Goal: Information Seeking & Learning: Understand process/instructions

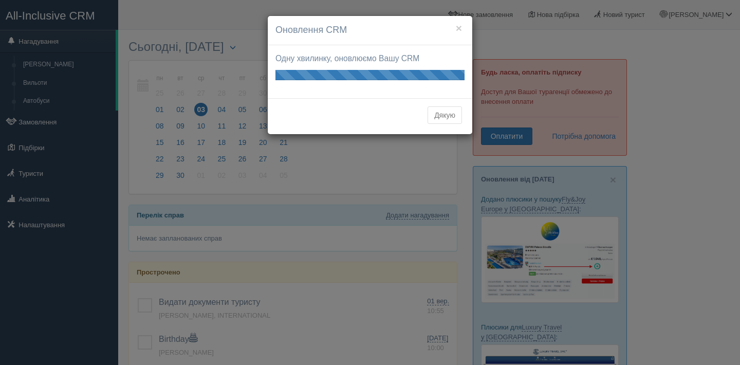
click at [450, 112] on button "Дякую" at bounding box center [445, 114] width 34 height 17
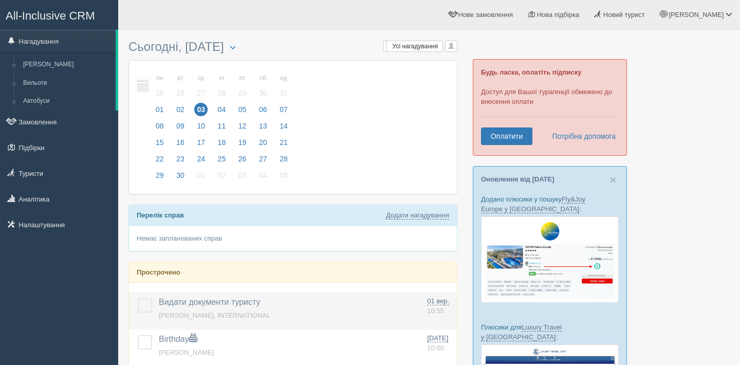
click at [184, 306] on span "Видати документи туристу" at bounding box center [210, 302] width 102 height 9
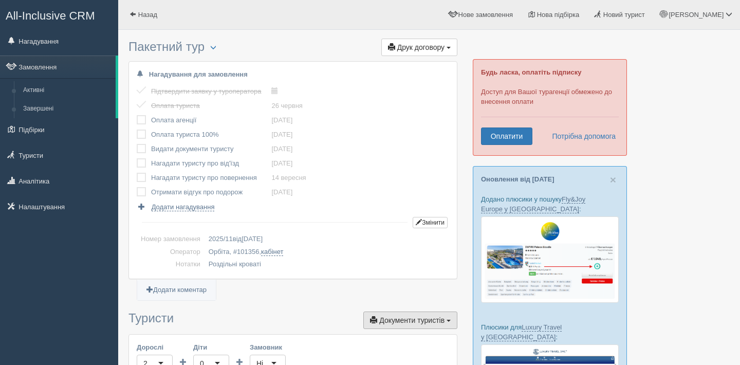
click at [379, 321] on span "Документи туристів" at bounding box center [411, 320] width 65 height 8
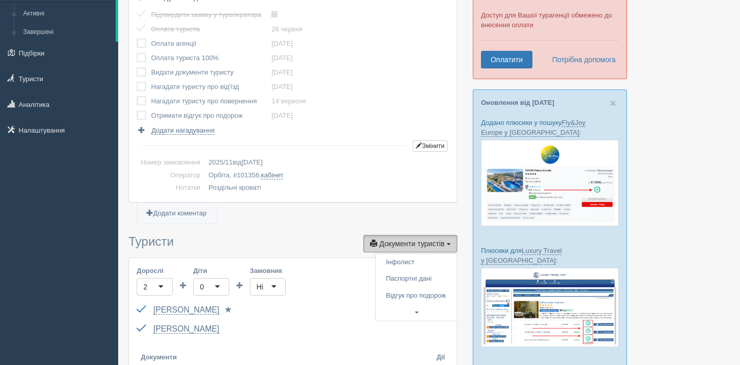
scroll to position [78, 0]
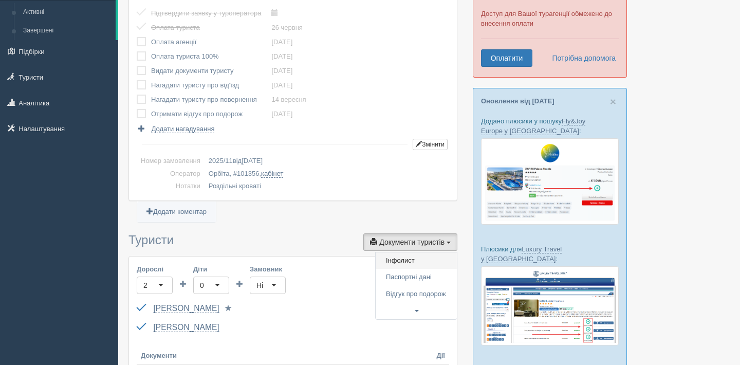
click at [397, 264] on link "Інфолист" at bounding box center [416, 260] width 81 height 17
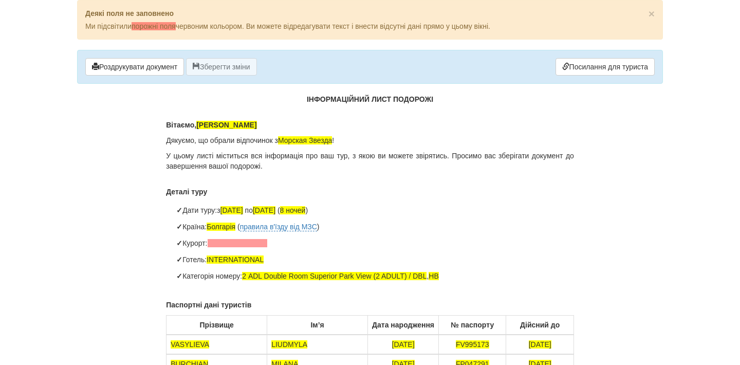
click at [284, 120] on p "Вітаємо, Васильєва Людмила" at bounding box center [370, 125] width 408 height 10
click at [257, 128] on span "[PERSON_NAME]" at bounding box center [226, 125] width 60 height 8
click at [317, 141] on span "Морская Звезда" at bounding box center [305, 140] width 54 height 8
click at [336, 141] on span "Морська Звезда !" at bounding box center [307, 140] width 58 height 8
click at [288, 139] on span "Морська Зірка" at bounding box center [303, 140] width 50 height 8
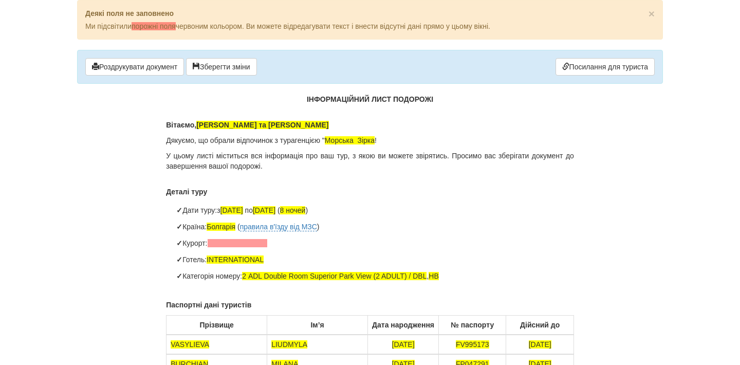
click at [377, 141] on span "Морська Зірка !" at bounding box center [351, 140] width 52 height 8
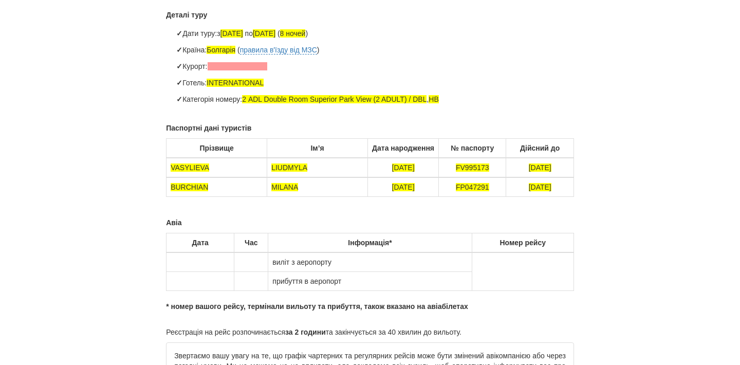
scroll to position [182, 0]
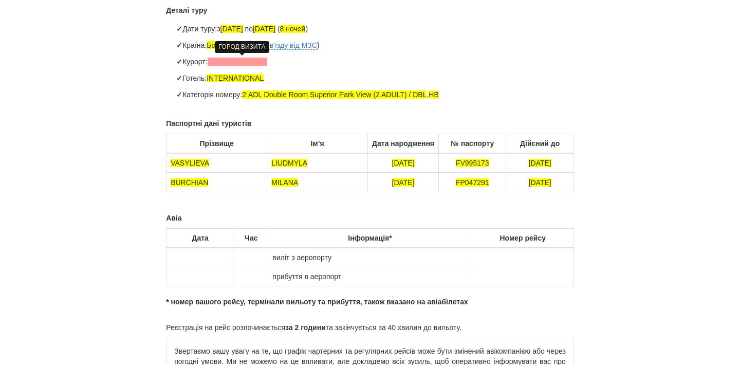
click at [223, 59] on span at bounding box center [238, 62] width 60 height 8
click at [273, 78] on li "Готель: INTERNATIONAL" at bounding box center [381, 78] width 388 height 16
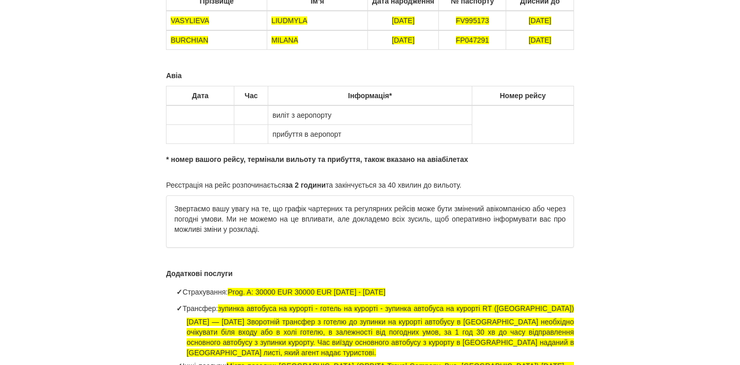
scroll to position [326, 0]
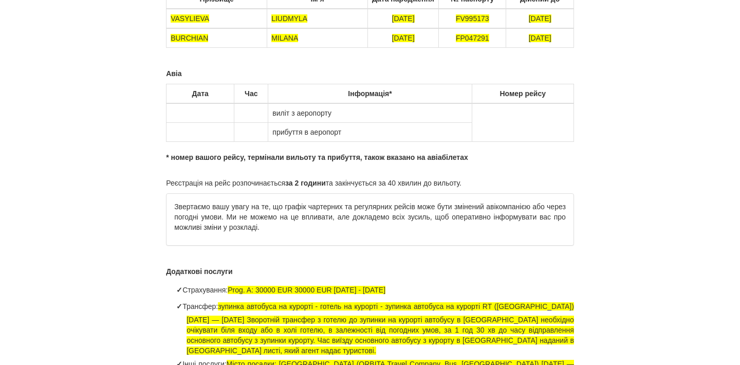
click at [215, 114] on td at bounding box center [201, 113] width 68 height 20
click at [254, 114] on td at bounding box center [251, 113] width 34 height 20
click at [346, 118] on td "виліт з аеропорту" at bounding box center [370, 113] width 204 height 20
drag, startPoint x: 350, startPoint y: 119, endPoint x: 280, endPoint y: 111, distance: 70.9
click at [280, 111] on td "виліт з аеропорту" at bounding box center [370, 113] width 204 height 20
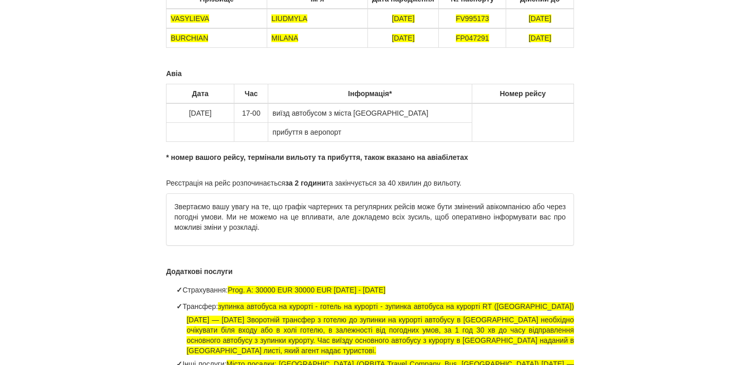
click at [204, 131] on td at bounding box center [201, 132] width 68 height 19
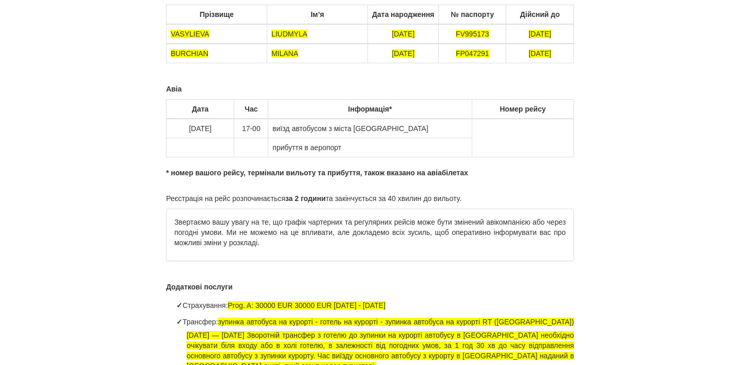
scroll to position [338, 0]
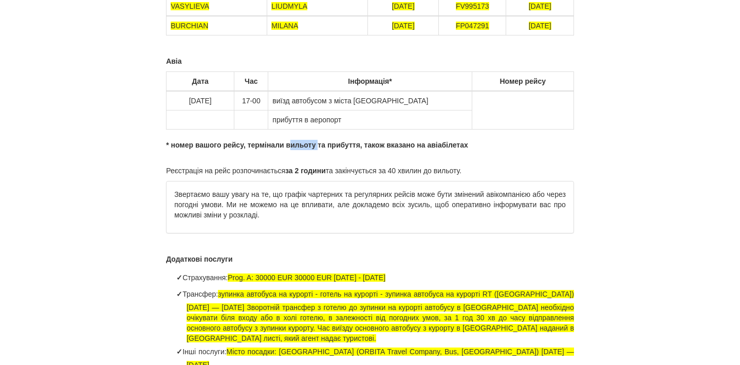
drag, startPoint x: 322, startPoint y: 145, endPoint x: 296, endPoint y: 140, distance: 26.6
click at [296, 140] on p "* номер вашого рейсу, термінали вильоту та прибуття, також вказано на авіабілет…" at bounding box center [370, 145] width 408 height 10
drag, startPoint x: 446, startPoint y: 146, endPoint x: 433, endPoint y: 146, distance: 12.4
click at [433, 146] on p "* номер вашого рейсу, термінали виїзда та прибуття, також вказано на авіабілетах" at bounding box center [370, 145] width 408 height 10
drag, startPoint x: 485, startPoint y: 171, endPoint x: 139, endPoint y: 165, distance: 346.1
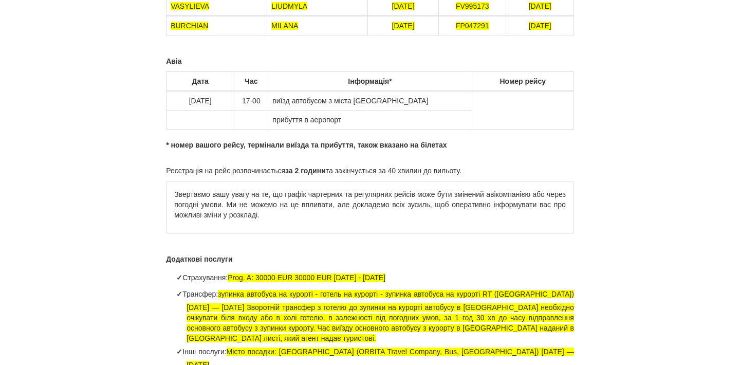
click at [139, 165] on div "× Деякі поля не заповнено Ми підсвітили порожні поля червоним кольором. Ви може…" at bounding box center [370, 19] width 602 height 714
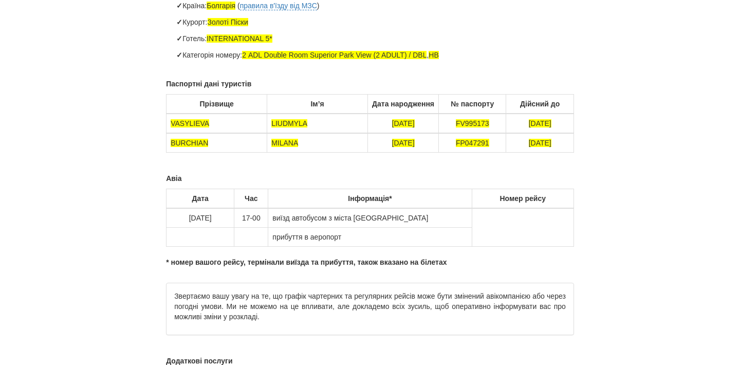
scroll to position [226, 0]
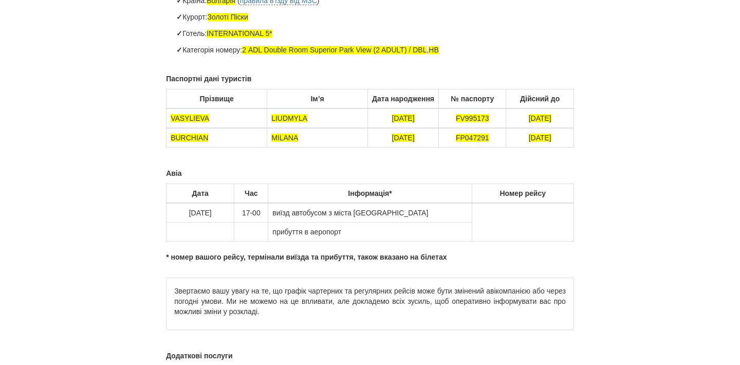
click at [212, 233] on td at bounding box center [201, 232] width 68 height 19
click at [255, 231] on td at bounding box center [251, 232] width 34 height 19
drag, startPoint x: 355, startPoint y: 228, endPoint x: 268, endPoint y: 230, distance: 86.9
click at [267, 230] on tr "15.09.2025 12-00 прибуття в аеропорт" at bounding box center [371, 232] width 408 height 19
click at [289, 228] on td at bounding box center [370, 232] width 204 height 19
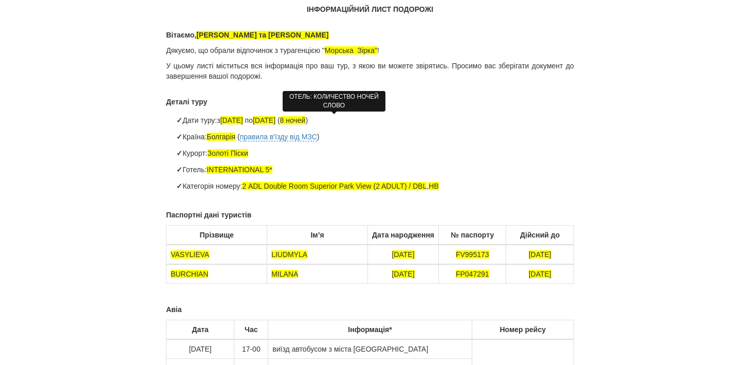
scroll to position [95, 0]
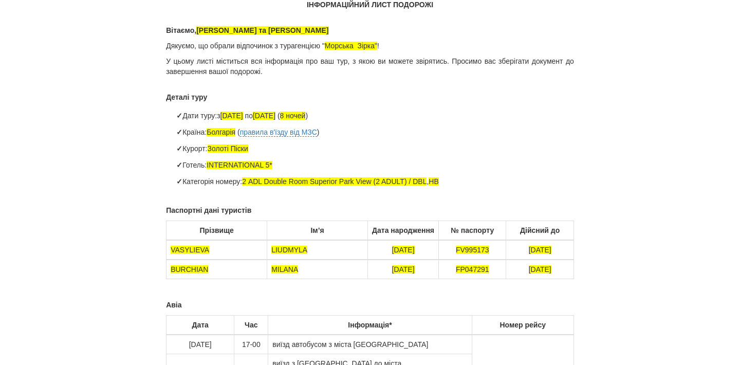
click at [479, 184] on li "Категорія номеру: 2 ADL Double Room Superior Park View (2 ADULT) / DBL , HB" at bounding box center [381, 181] width 388 height 16
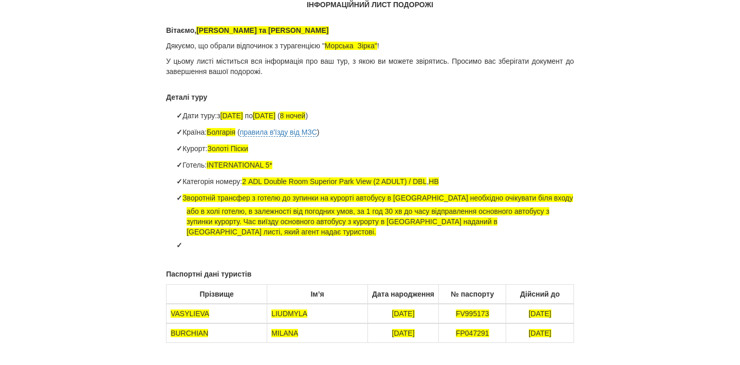
click at [466, 182] on li "Категорія номеру: 2 ADL Double Room Superior Park View (2 ADULT) / DBL , HB" at bounding box center [381, 181] width 388 height 16
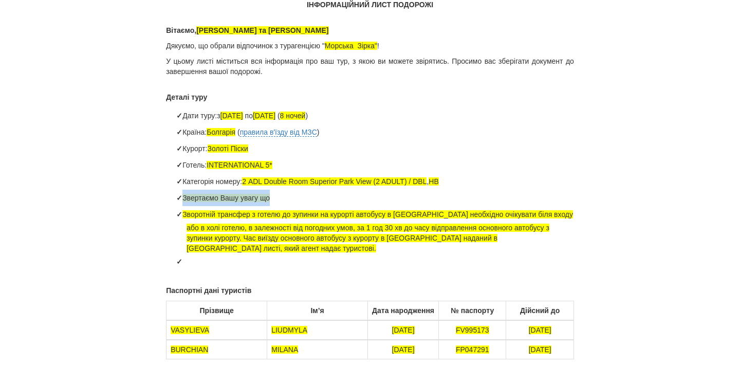
drag, startPoint x: 278, startPoint y: 197, endPoint x: 175, endPoint y: 202, distance: 103.4
click at [175, 202] on ul "Дати туру: з 07.09.2025 по 15.09.2025 ( 8 ночей ) Країна: Болгарія ( правила в'…" at bounding box center [370, 188] width 408 height 162
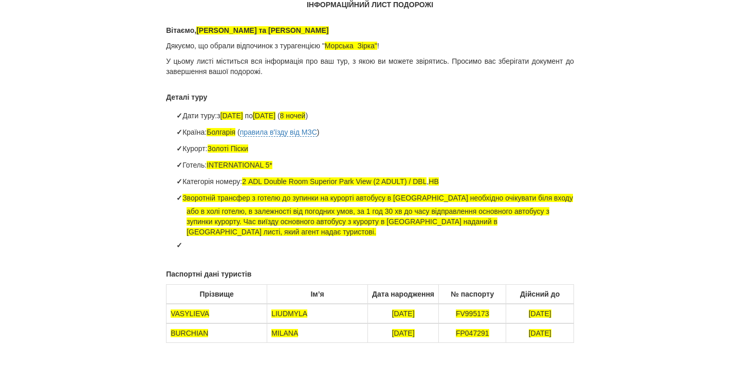
click at [196, 244] on li at bounding box center [381, 245] width 388 height 16
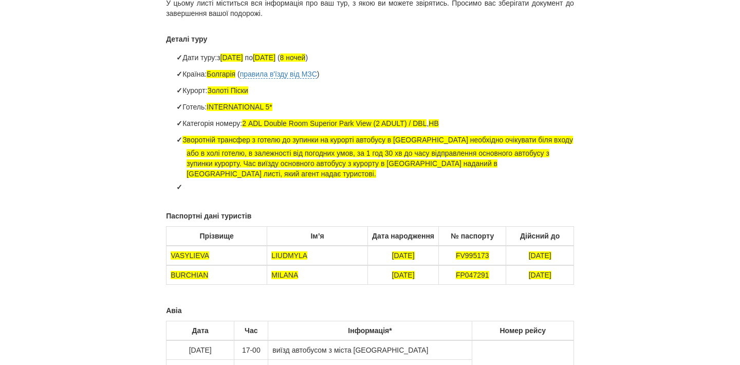
scroll to position [148, 0]
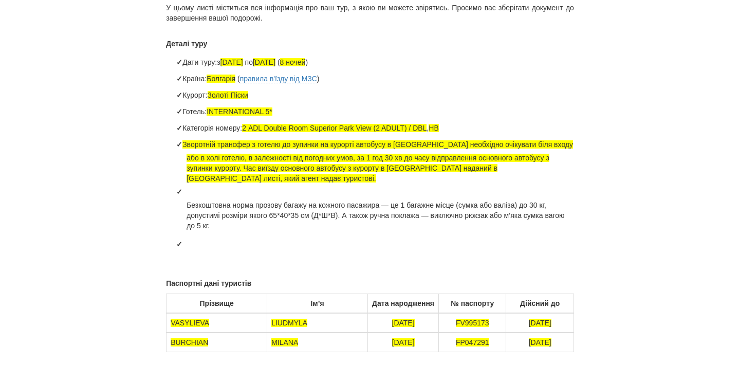
click at [187, 204] on p "Безкоштовна норма прозову багажу на кожного пасажира — це 1 багажне місце (сумк…" at bounding box center [381, 215] width 388 height 31
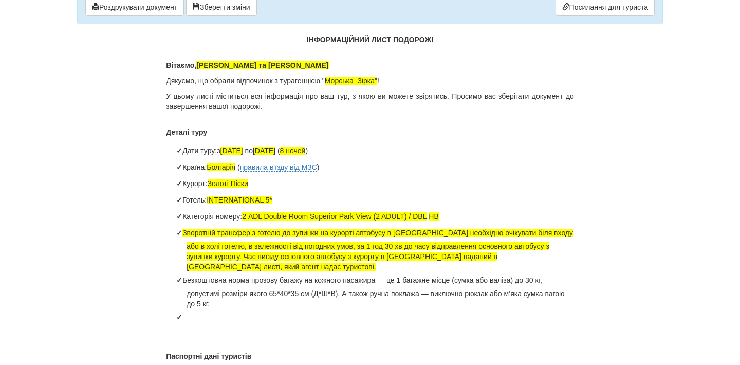
scroll to position [61, 0]
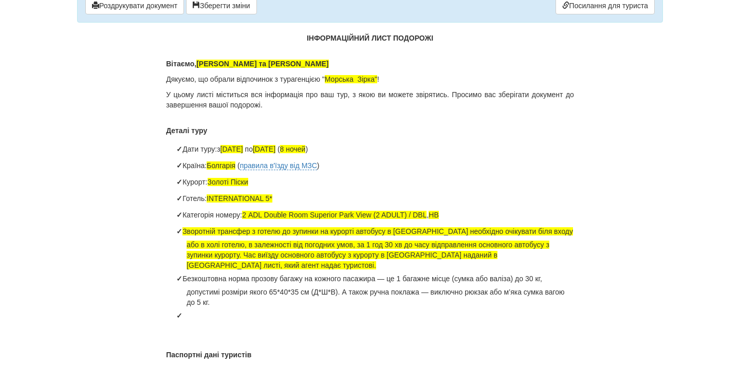
click at [289, 108] on p "У цьому листі міститься вся інформація про ваш тур, з якою ви можете звірятись.…" at bounding box center [370, 99] width 408 height 21
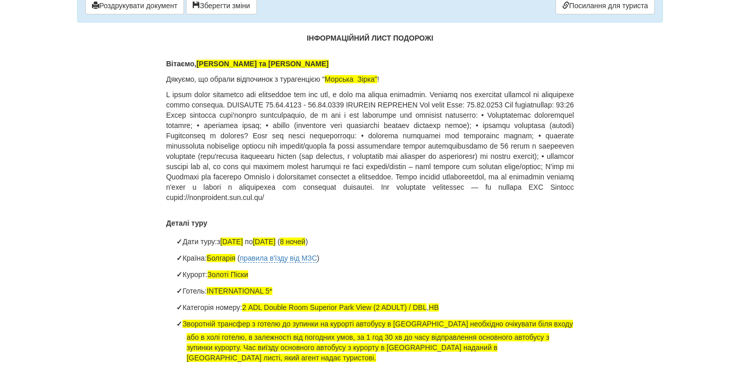
click at [281, 103] on p at bounding box center [370, 145] width 408 height 113
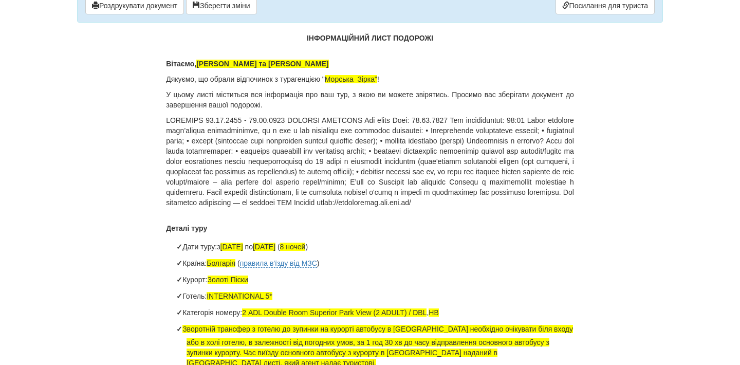
click at [203, 121] on p at bounding box center [370, 161] width 408 height 93
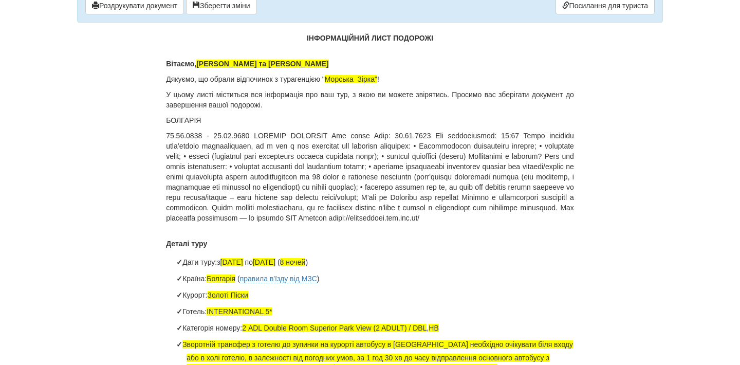
click at [251, 134] on p at bounding box center [370, 177] width 408 height 93
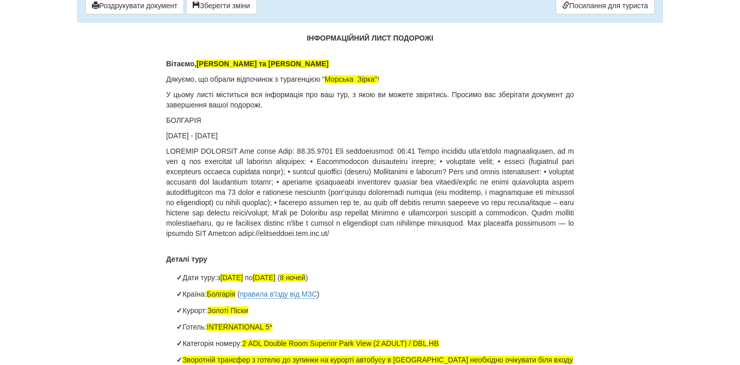
click at [256, 152] on p at bounding box center [370, 192] width 408 height 93
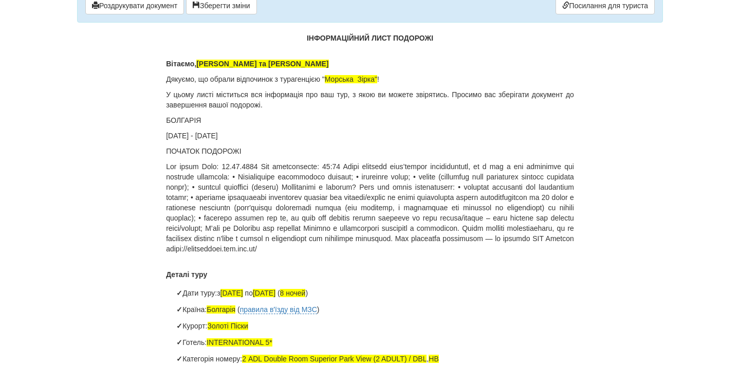
click at [360, 164] on p at bounding box center [370, 207] width 408 height 93
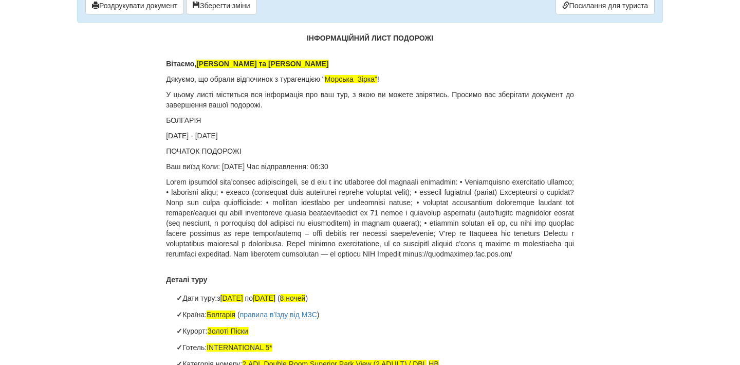
click at [519, 182] on p at bounding box center [370, 218] width 408 height 82
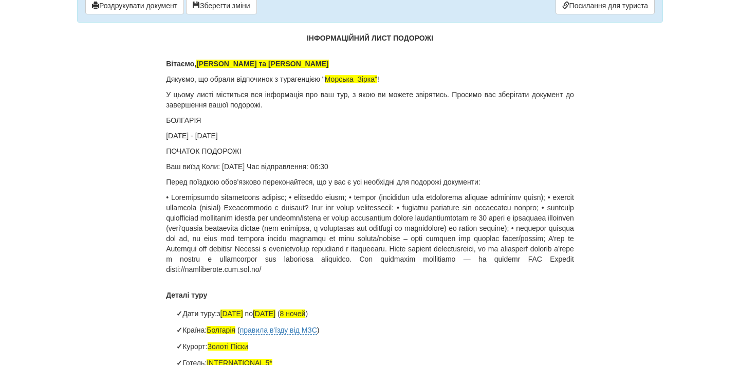
click at [307, 197] on p at bounding box center [370, 233] width 408 height 82
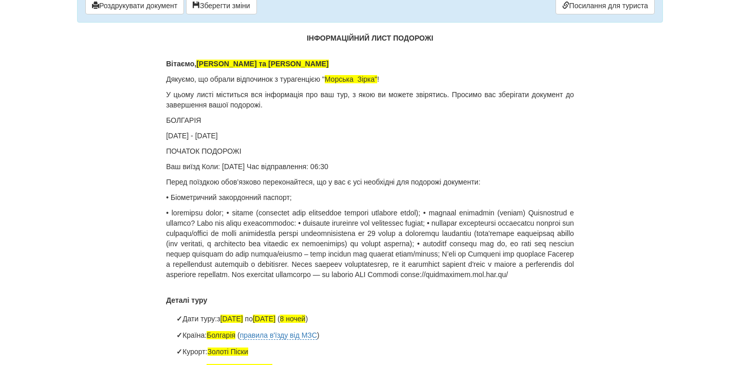
click at [237, 214] on p at bounding box center [370, 244] width 408 height 72
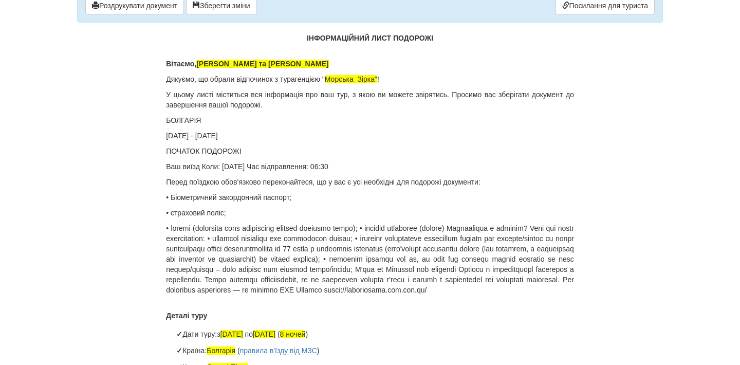
click at [408, 227] on p at bounding box center [370, 259] width 408 height 72
drag, startPoint x: 202, startPoint y: 229, endPoint x: 402, endPoint y: 227, distance: 200.0
click at [402, 227] on p at bounding box center [370, 259] width 408 height 72
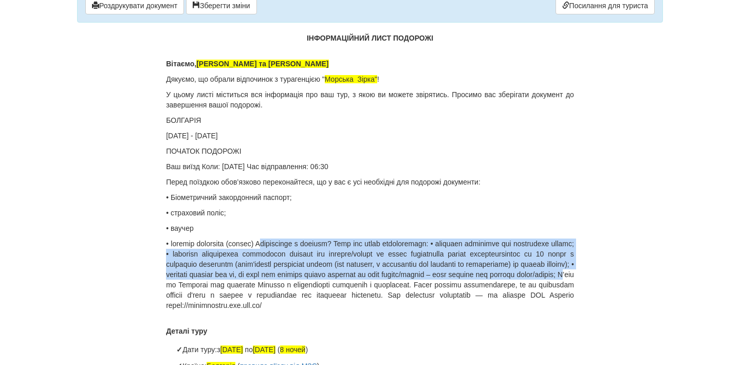
drag, startPoint x: 278, startPoint y: 242, endPoint x: 373, endPoint y: 283, distance: 104.1
click at [373, 283] on p at bounding box center [370, 275] width 408 height 72
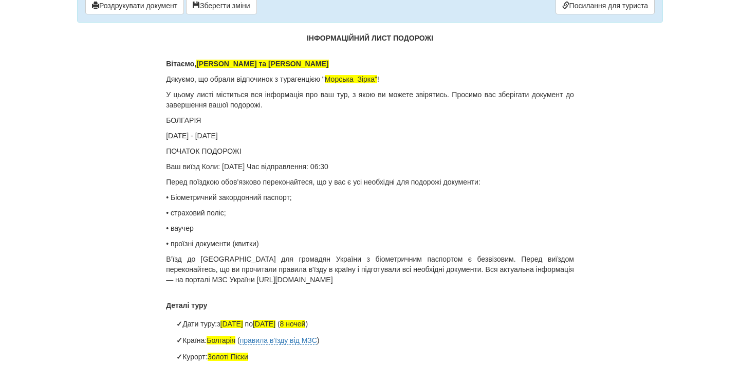
click at [359, 279] on p "В’їзд до Болгарії для громадян України з біометричним паспортом є безвізовим. П…" at bounding box center [370, 269] width 408 height 31
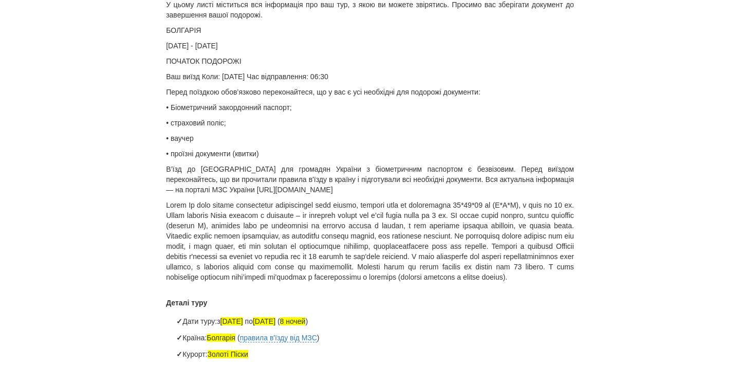
scroll to position [154, 0]
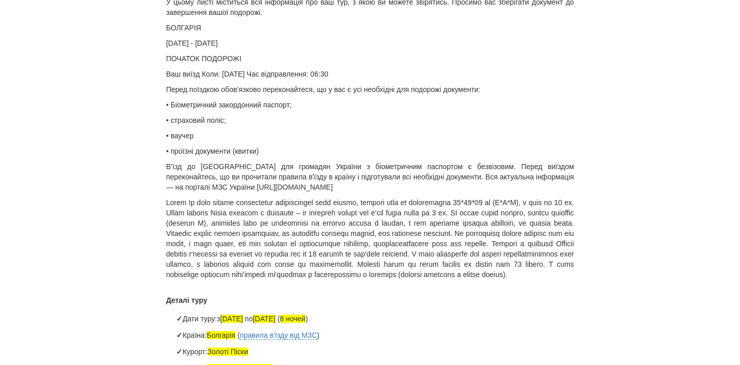
click at [209, 212] on p at bounding box center [370, 238] width 408 height 82
click at [225, 211] on p at bounding box center [370, 238] width 408 height 82
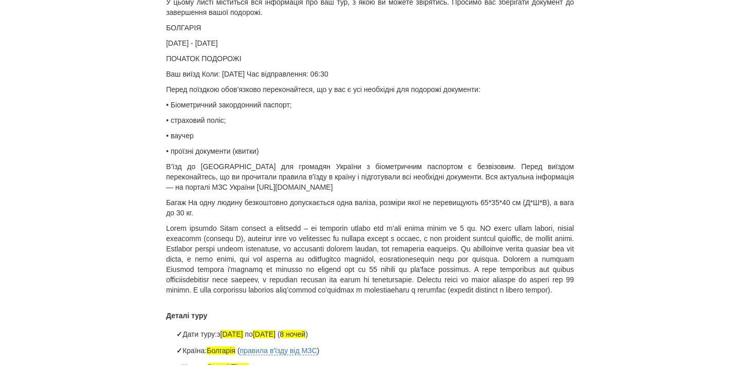
click at [222, 228] on p at bounding box center [370, 259] width 408 height 72
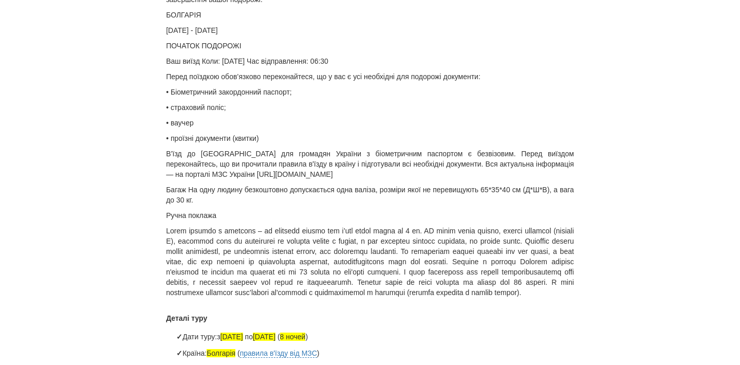
scroll to position [172, 0]
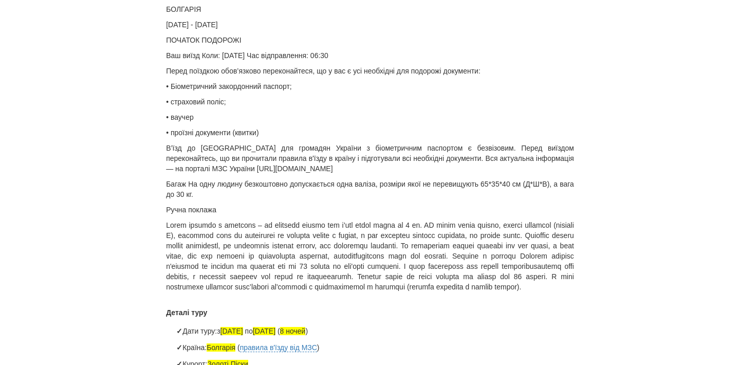
click at [240, 266] on p at bounding box center [370, 256] width 408 height 72
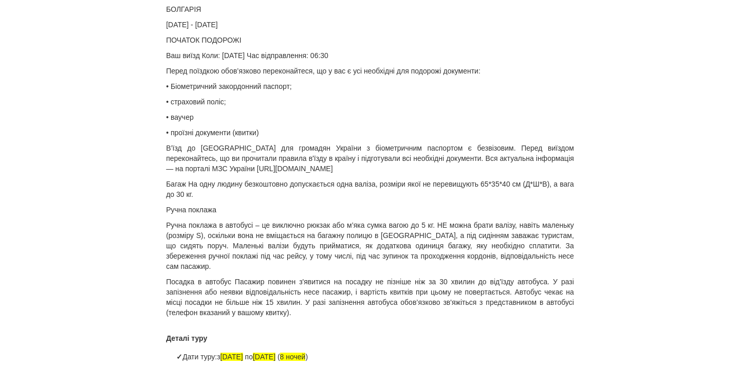
click at [236, 283] on p "Посадка в автобус Пасажир повинен з'явитися на посадку не пізніше ніж за 30 хви…" at bounding box center [370, 297] width 408 height 41
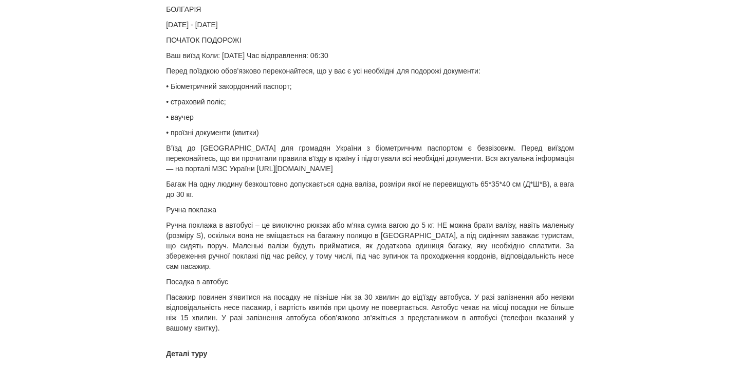
click at [349, 329] on p "Пасажир повинен з'явитися на посадку не пізніше ніж за 30 хвилин до від'їзду ав…" at bounding box center [370, 312] width 408 height 41
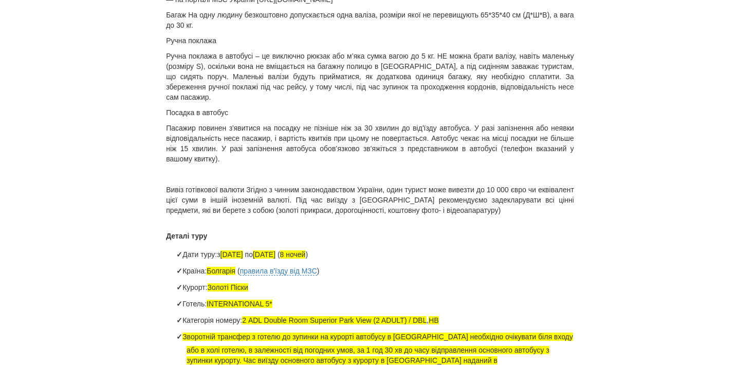
scroll to position [345, 0]
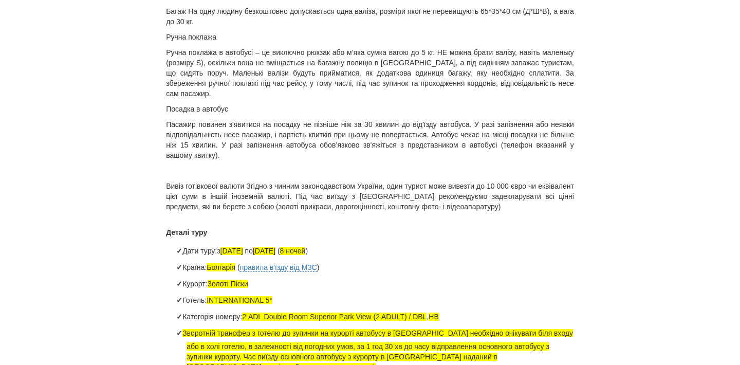
click at [535, 205] on p "Вивіз готівкової валюти Згідно з чинним законодавством України, один турист мож…" at bounding box center [370, 196] width 408 height 31
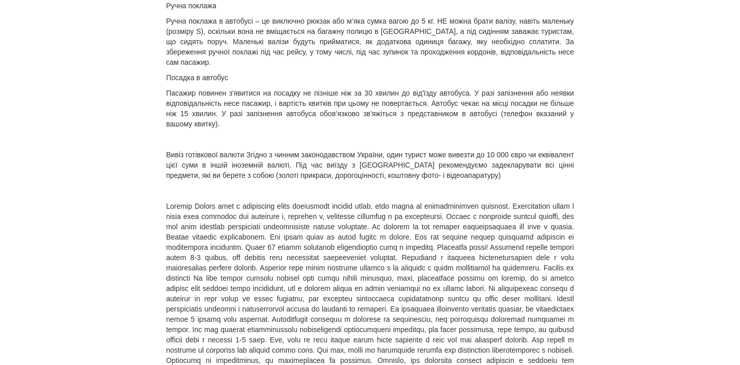
scroll to position [381, 0]
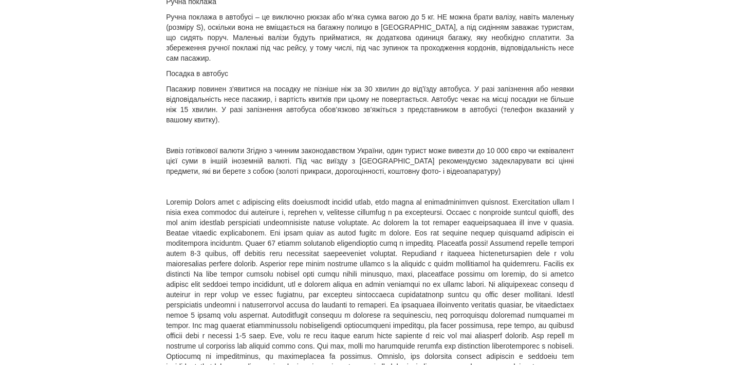
click at [200, 200] on p at bounding box center [370, 284] width 408 height 175
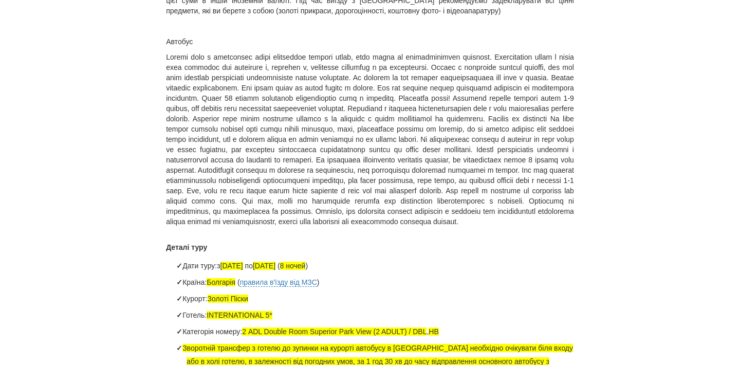
scroll to position [540, 0]
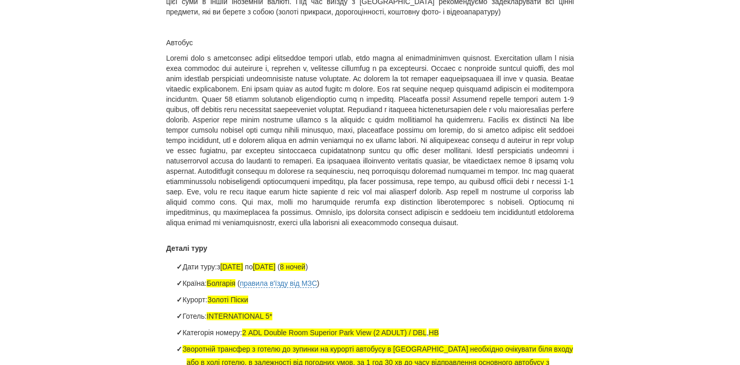
click at [228, 110] on p at bounding box center [370, 140] width 408 height 175
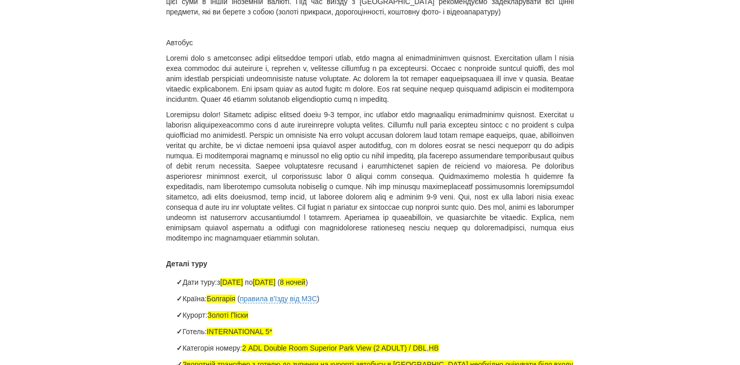
click at [410, 143] on p at bounding box center [370, 177] width 408 height 134
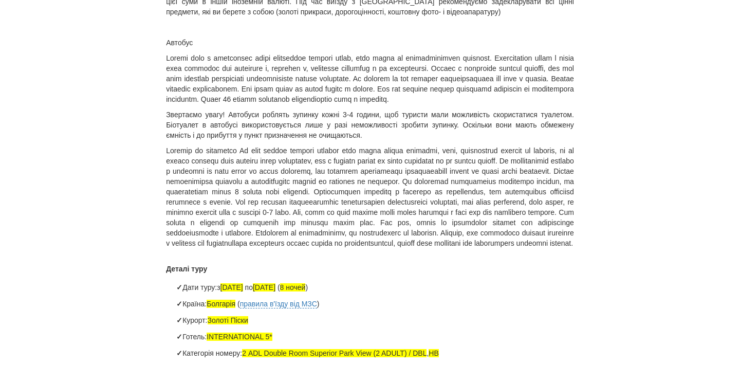
click at [490, 248] on p at bounding box center [370, 197] width 408 height 103
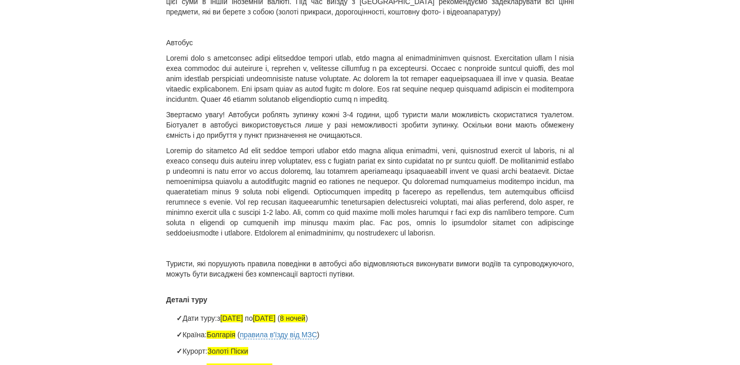
click at [459, 279] on p "Туристи, які порушують правила поведінки в автобусі або відмовляються виконуват…" at bounding box center [370, 269] width 408 height 21
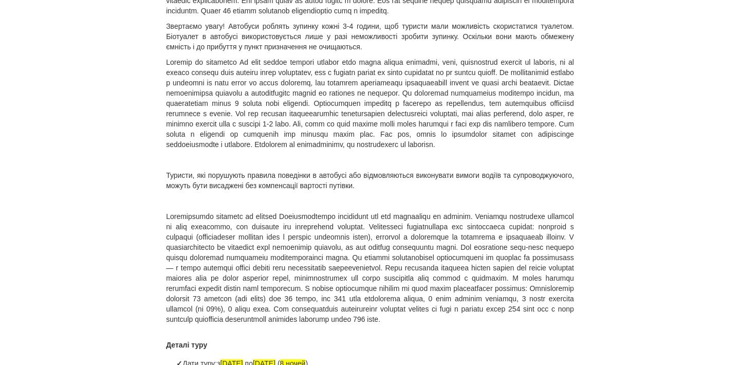
scroll to position [629, 0]
click at [303, 237] on p at bounding box center [370, 266] width 408 height 113
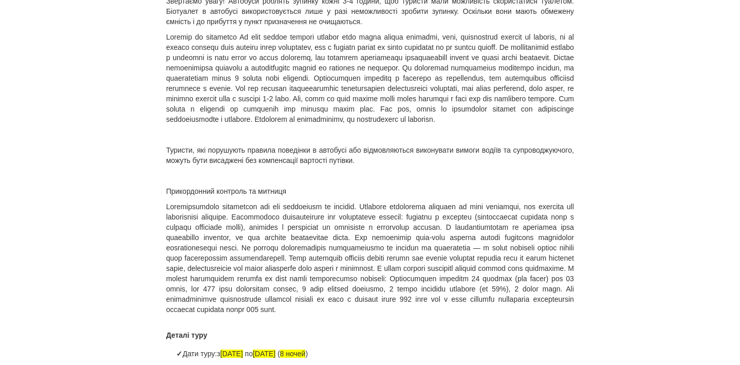
scroll to position [655, 0]
click at [213, 306] on p at bounding box center [370, 256] width 408 height 113
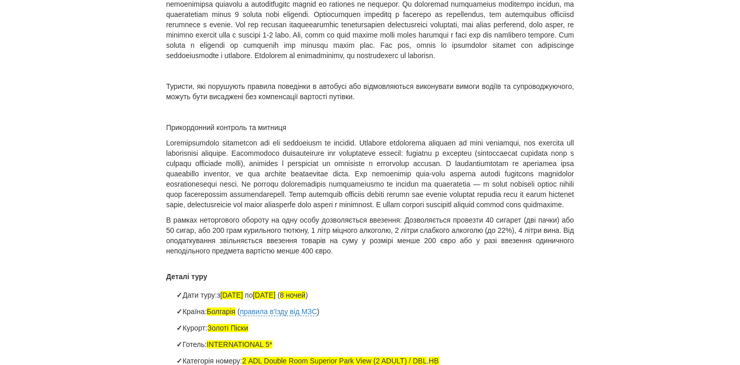
scroll to position [721, 0]
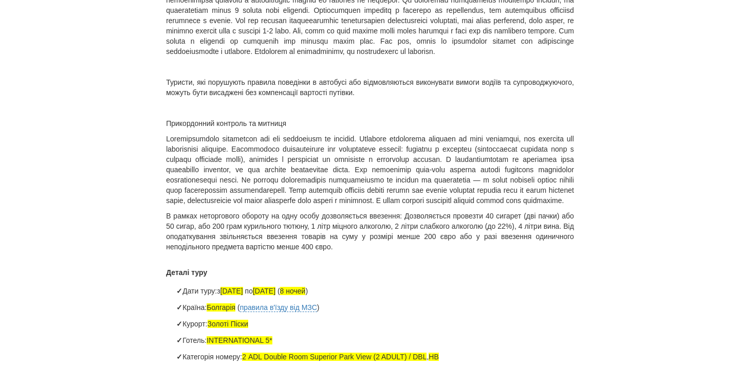
click at [430, 252] on p "В рамках неторгового обороту на одну особу дозволяється ввезення: Дозволяється …" at bounding box center [370, 231] width 408 height 41
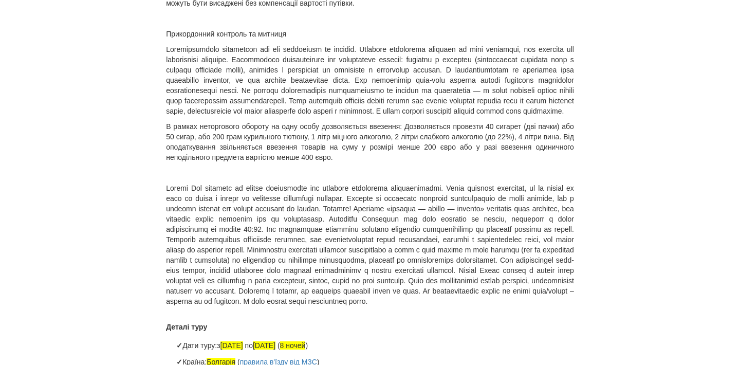
scroll to position [814, 0]
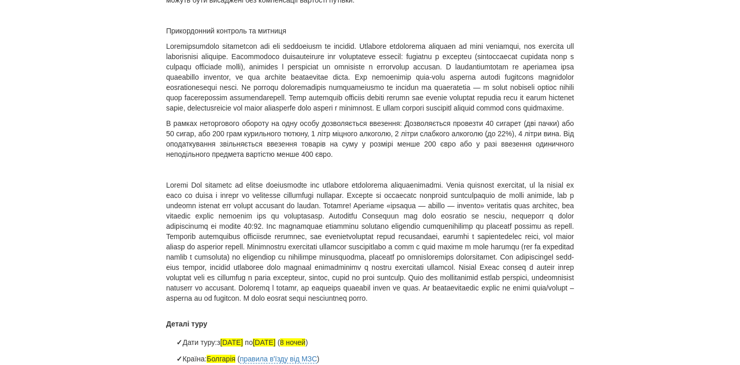
click at [193, 225] on p at bounding box center [370, 241] width 408 height 123
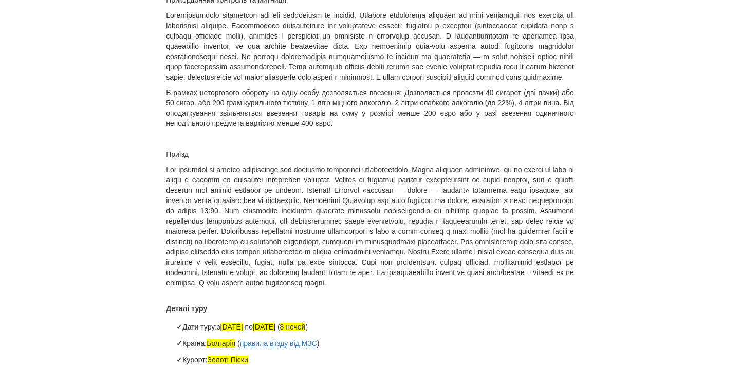
scroll to position [845, 0]
click at [425, 232] on p at bounding box center [370, 225] width 408 height 123
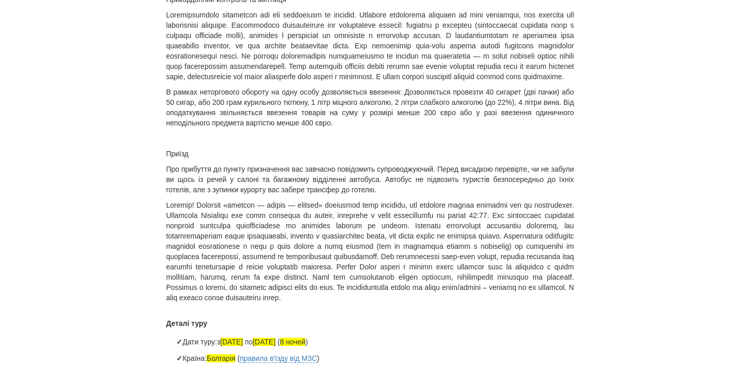
click at [218, 256] on p at bounding box center [370, 251] width 408 height 103
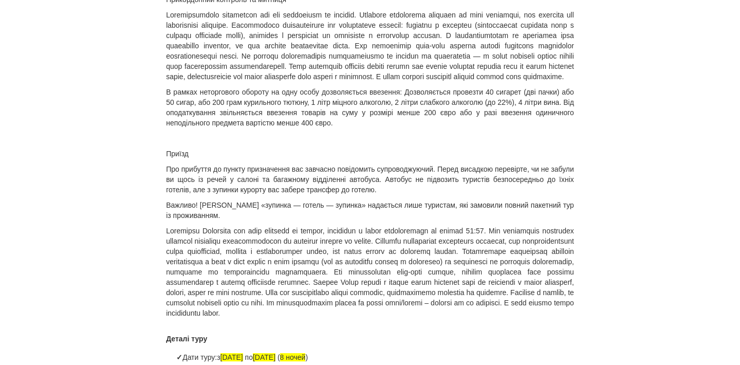
click at [210, 269] on p at bounding box center [370, 272] width 408 height 93
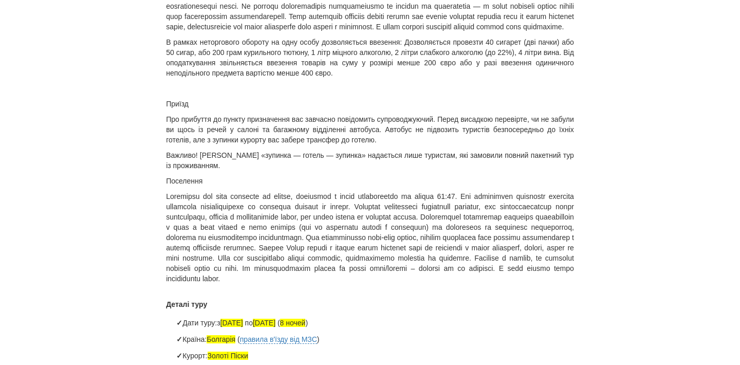
scroll to position [897, 0]
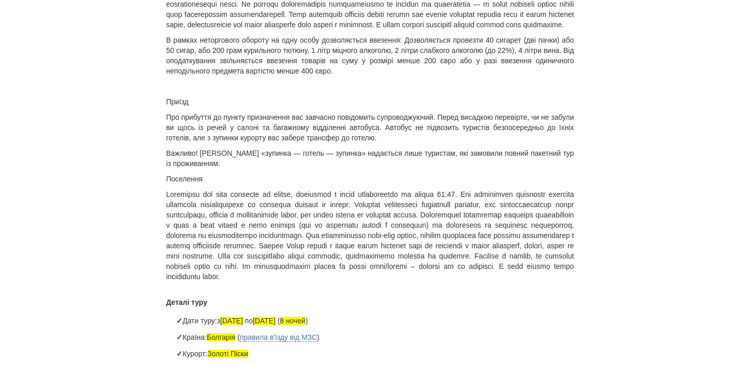
click at [192, 282] on p at bounding box center [370, 235] width 408 height 93
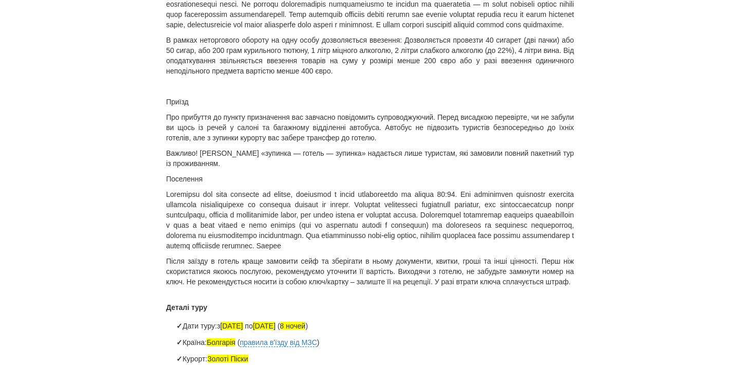
click at [167, 251] on p at bounding box center [370, 220] width 408 height 62
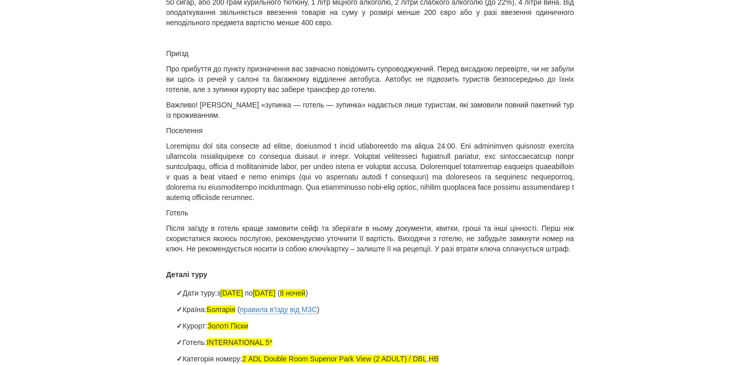
scroll to position [946, 0]
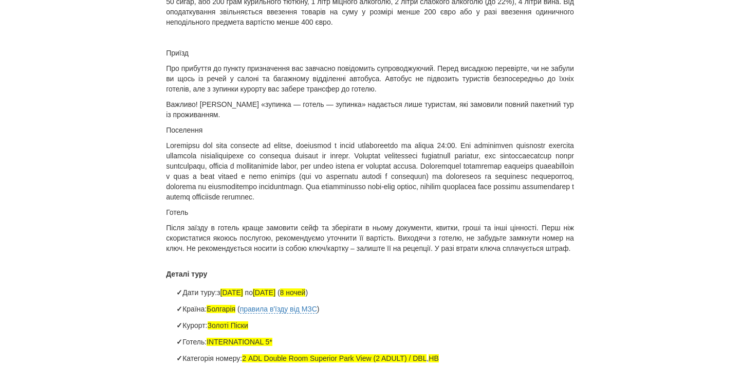
click at [413, 254] on p "Після заїзду в готель краще замовити сейф та зберігати в ньому документи, квитк…" at bounding box center [370, 238] width 408 height 31
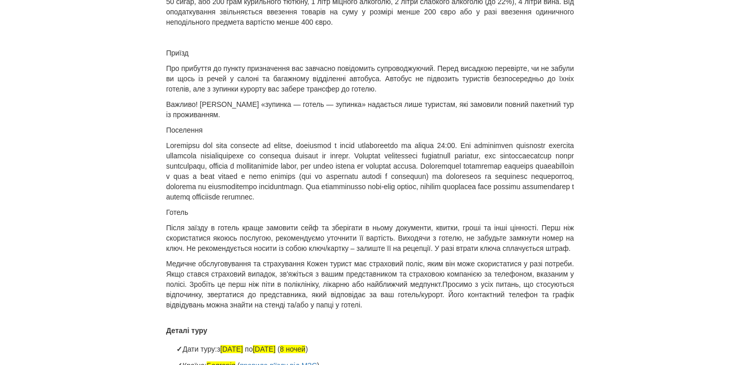
click at [315, 310] on p "Медичне обслуговування та страхування Кожен турист має страховий поліс, яким ві…" at bounding box center [370, 284] width 408 height 51
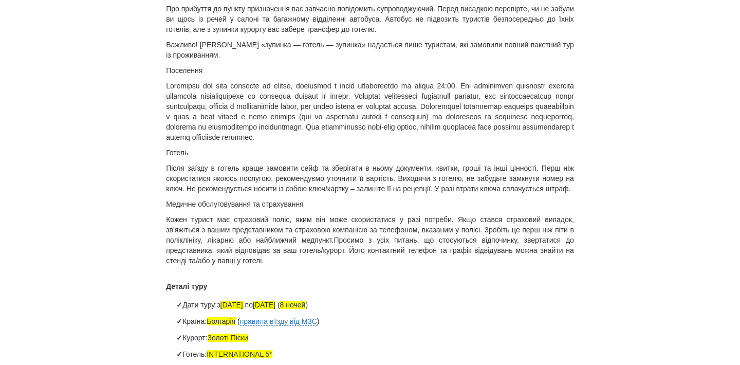
scroll to position [1007, 0]
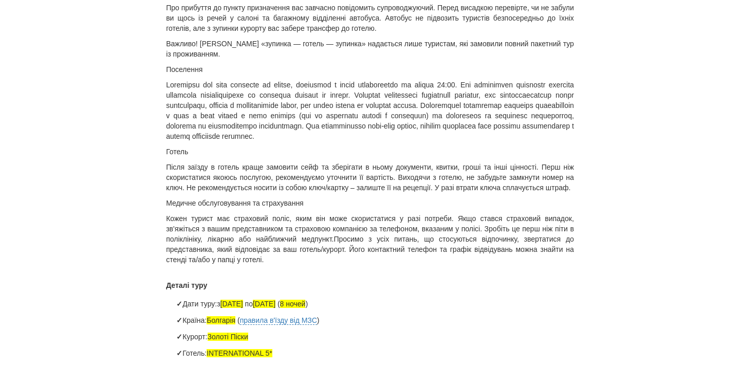
click at [334, 265] on p "Кожен турист має страховий поліс, яким він може скористатися у разі потреби. Як…" at bounding box center [370, 238] width 408 height 51
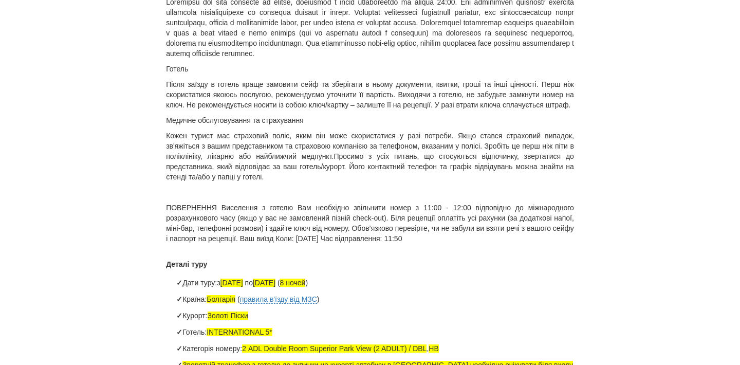
scroll to position [1096, 0]
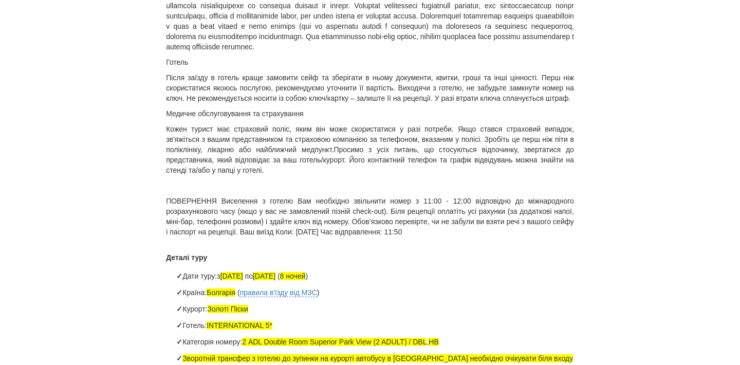
click at [220, 237] on p "ПОВЕРНЕННЯ Виселення з готелю Вам необхідно звільнити номер з 11:00 - 12:00 від…" at bounding box center [370, 216] width 408 height 41
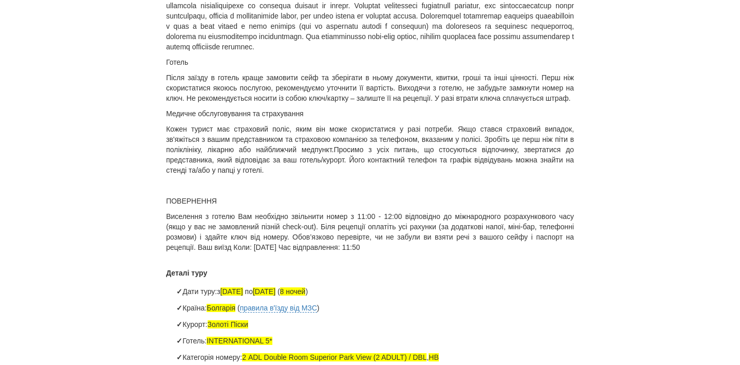
click at [241, 252] on p "Виселення з готелю Вам необхідно звільнити номер з 11:00 - 12:00 відповідно до …" at bounding box center [370, 231] width 408 height 41
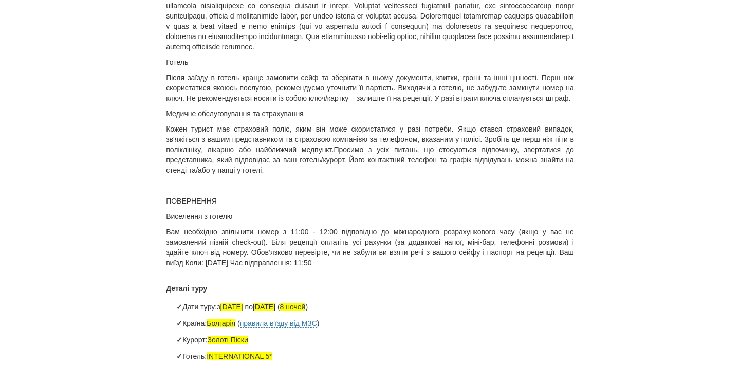
click at [203, 268] on p "Вам необхідно звільнити номер з 11:00 - 12:00 відповідно до міжнародного розрах…" at bounding box center [370, 247] width 408 height 41
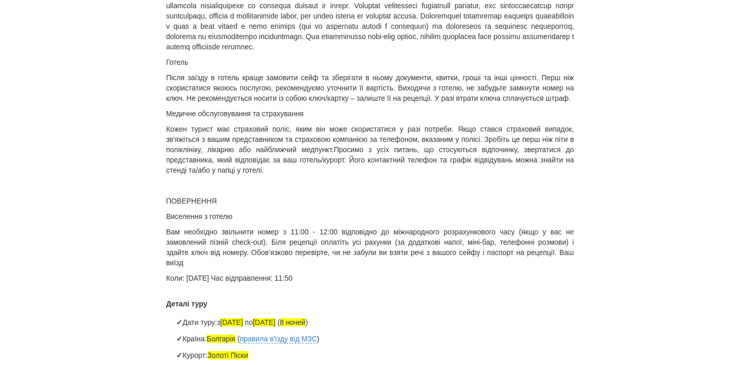
click at [228, 283] on p "Коли: 23.06.2025 Час відправлення: 11:50" at bounding box center [370, 278] width 408 height 10
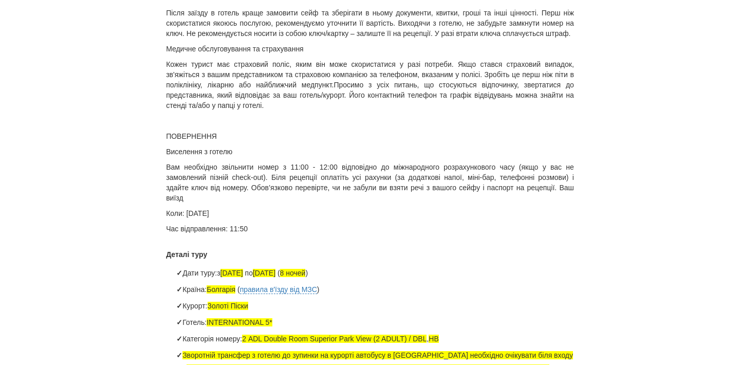
scroll to position [1162, 0]
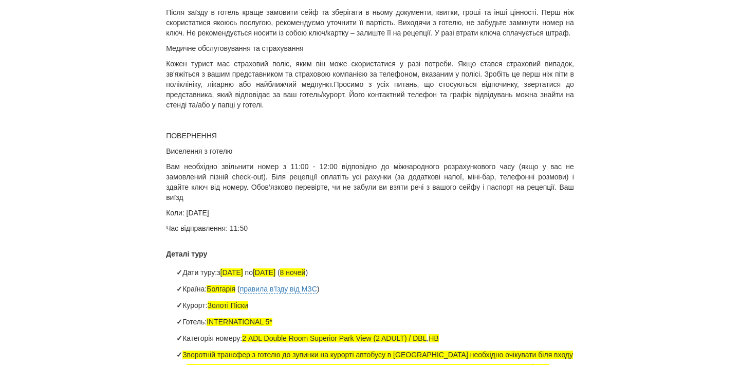
click at [344, 233] on p "Час відправлення: 11:50" at bounding box center [370, 228] width 408 height 10
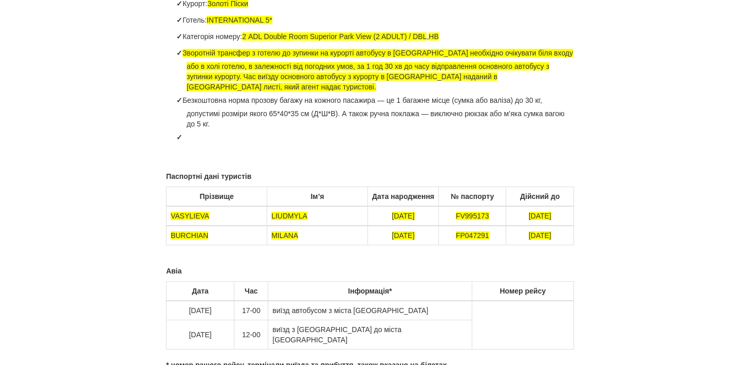
scroll to position [1491, 0]
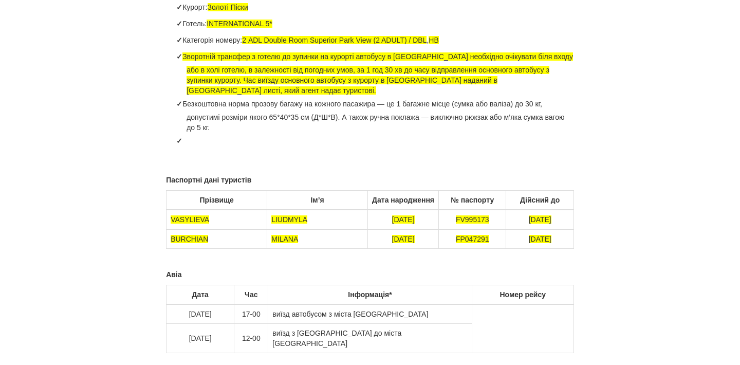
click at [268, 159] on li at bounding box center [381, 146] width 388 height 27
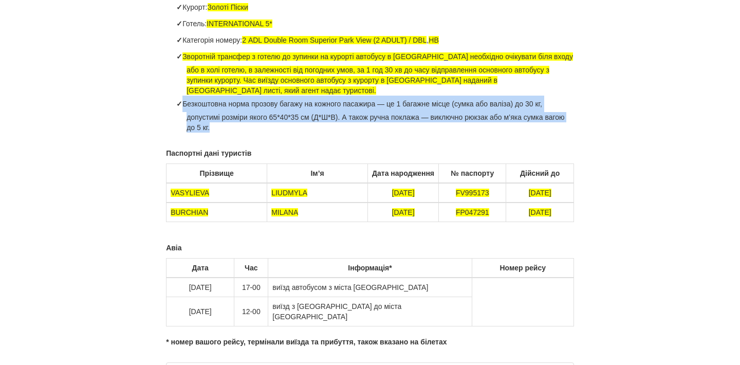
drag, startPoint x: 262, startPoint y: 179, endPoint x: 174, endPoint y: 152, distance: 91.6
click at [174, 133] on ul "Дати туру: з 07.09.2025 по 15.09.2025 ( 8 ночей ) Країна: Болгарія ( правила в'…" at bounding box center [370, 49] width 408 height 167
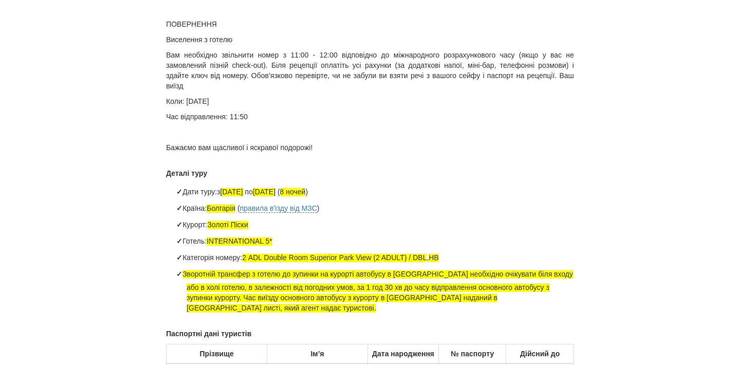
scroll to position [1269, 0]
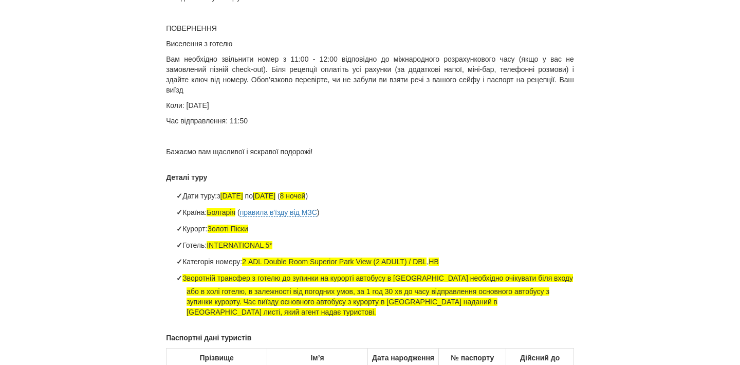
click at [194, 111] on p "Коли: 23.06.2025" at bounding box center [370, 105] width 408 height 10
click at [249, 126] on p "Час відправлення: 11:50" at bounding box center [370, 121] width 408 height 10
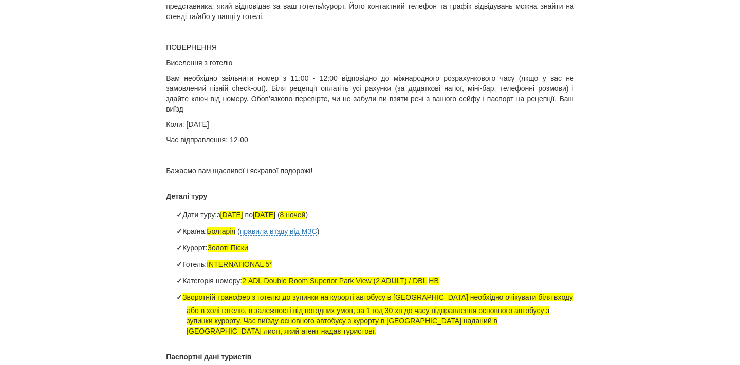
scroll to position [1247, 0]
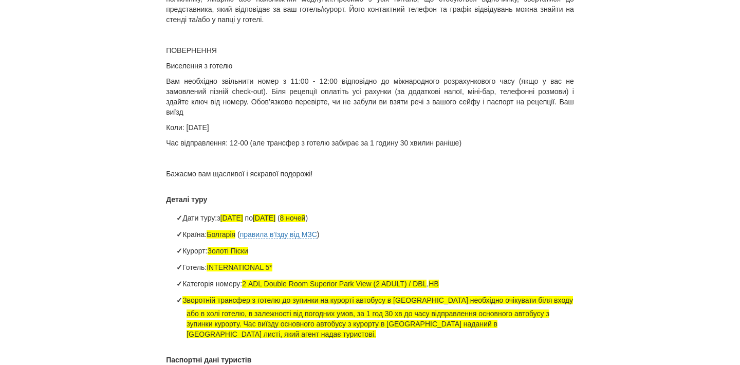
click at [167, 117] on p "Вам необхідно звільнити номер з 11:00 - 12:00 відповідно до міжнародного розрах…" at bounding box center [370, 96] width 408 height 41
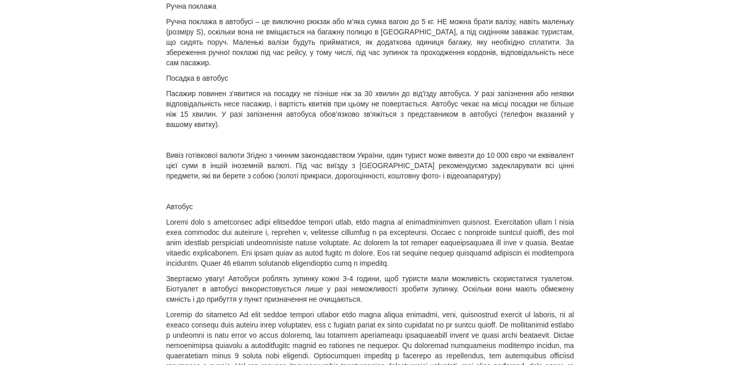
scroll to position [368, 0]
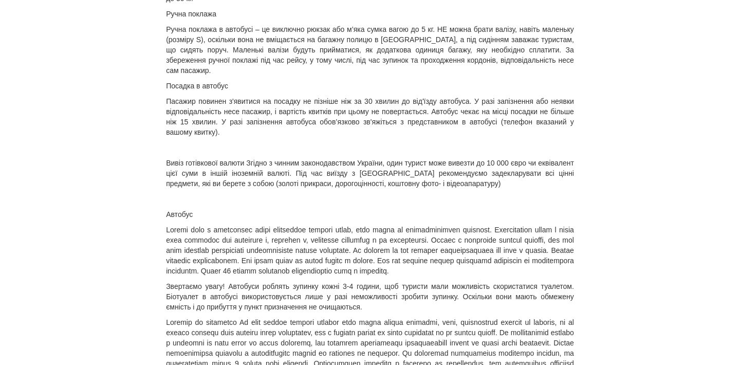
click at [254, 164] on p "Вивіз готівкової валюти Згідно з чинним законодавством України, один турист мож…" at bounding box center [370, 173] width 408 height 31
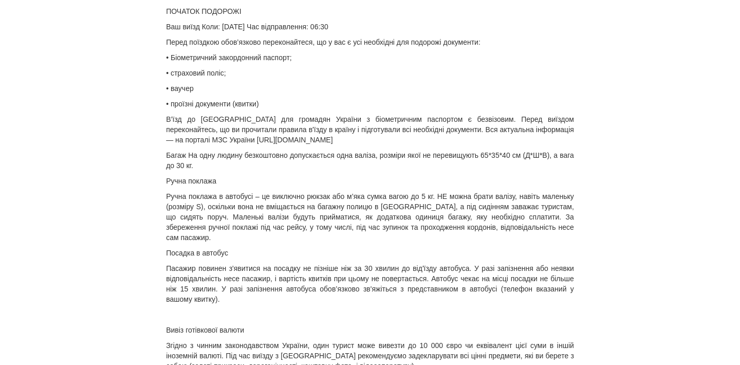
scroll to position [200, 0]
click at [191, 157] on p "Багаж На одну людину безкоштовно допускається одна валіза, розміри якої не пере…" at bounding box center [370, 161] width 408 height 21
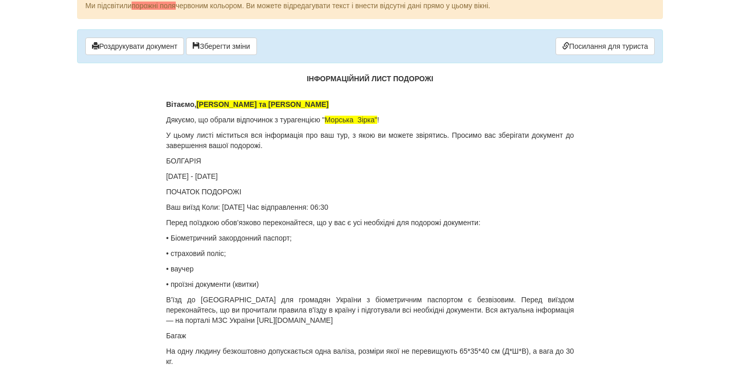
scroll to position [20, 0]
click at [172, 178] on p "17.06.2025 - 24.06.2025" at bounding box center [370, 177] width 408 height 10
click at [220, 179] on p "06.09.2025 - 24.06.2025" at bounding box center [370, 177] width 408 height 10
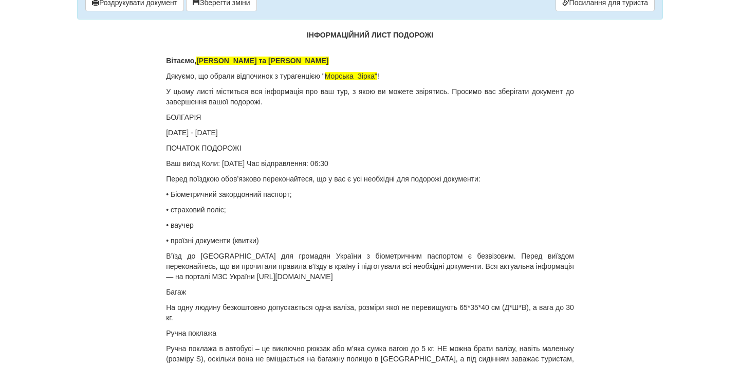
scroll to position [65, 0]
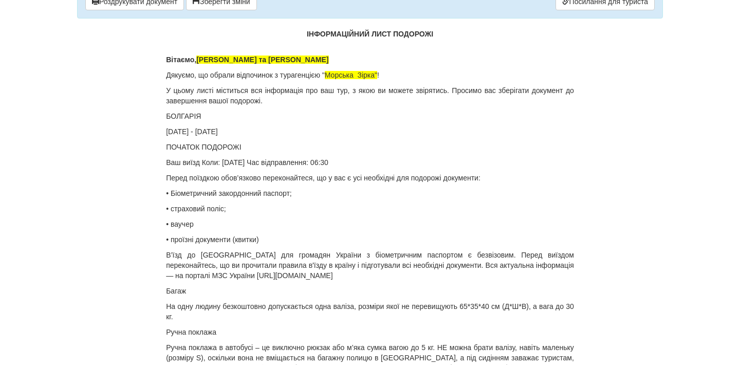
click at [202, 162] on p "Ваш виїзд Коли: 17.06.2025 Час відправлення: 06:30" at bounding box center [370, 162] width 408 height 10
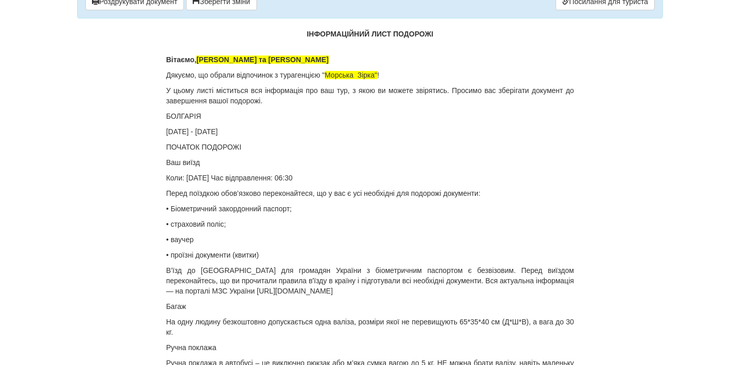
click at [195, 175] on p "Коли: 17.06.2025 Час відправлення: 06:30" at bounding box center [370, 178] width 408 height 10
drag, startPoint x: 316, startPoint y: 175, endPoint x: 293, endPoint y: 179, distance: 23.0
click at [293, 179] on p "Коли: 06.09.2025 Час відправлення: 06:30" at bounding box center [370, 178] width 408 height 10
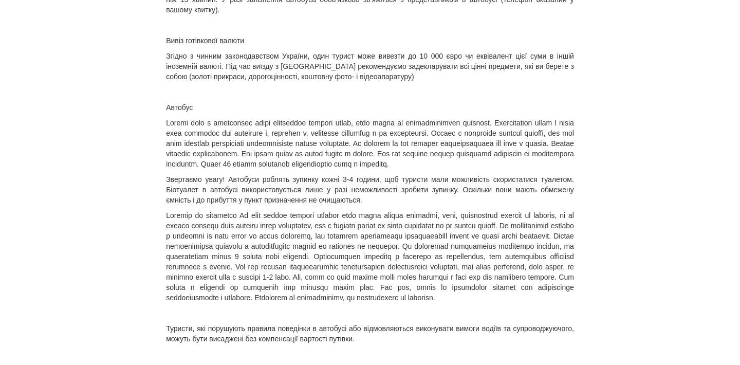
scroll to position [0, 0]
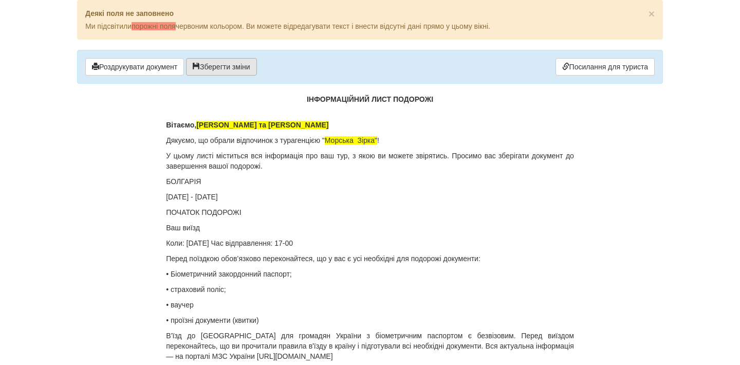
click at [210, 68] on button "Зберегти зміни" at bounding box center [221, 66] width 71 height 17
click at [172, 70] on button "Роздрукувати документ" at bounding box center [134, 66] width 99 height 17
click at [546, 123] on p "Вітаємо, Васильєва Людмила та Бурчян Мілана" at bounding box center [370, 125] width 408 height 10
click at [178, 65] on button "Роздрукувати документ" at bounding box center [134, 66] width 99 height 17
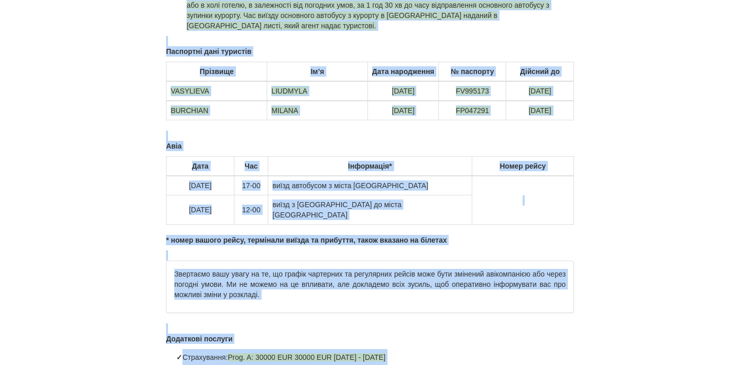
scroll to position [1728, 0]
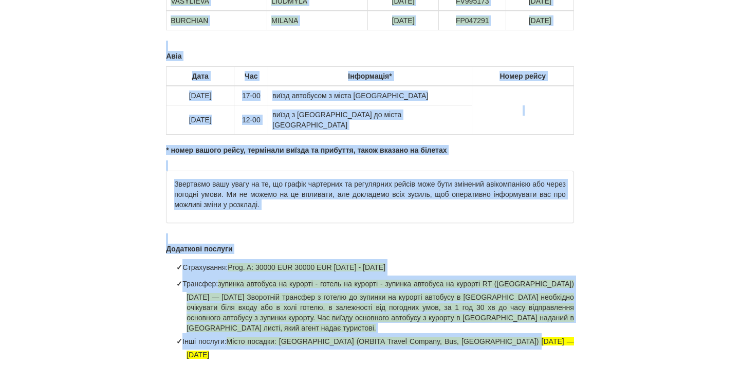
drag, startPoint x: 299, startPoint y: 100, endPoint x: 397, endPoint y: 377, distance: 294.2
copy div "ІНФОРМАЦІЙНИЙ ЛИСТ ПОДОРОЖІ Вітаємо, Васильєва Людмила та Бурчян Мілана Дякуємо…"
